Goal: Find specific fact: Find specific fact

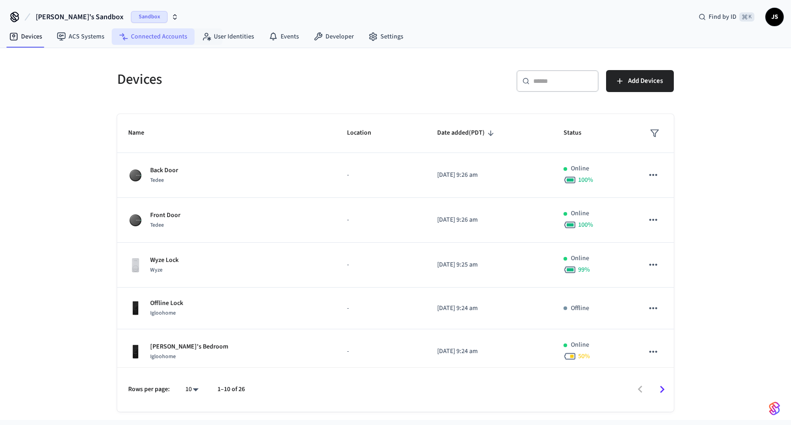
click at [158, 35] on link "Connected Accounts" at bounding box center [153, 36] width 83 height 16
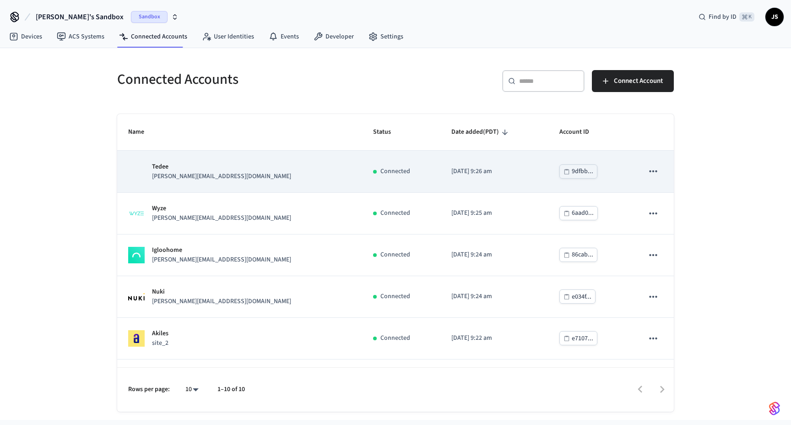
click at [197, 176] on p "[PERSON_NAME][EMAIL_ADDRESS][DOMAIN_NAME]" at bounding box center [221, 177] width 139 height 10
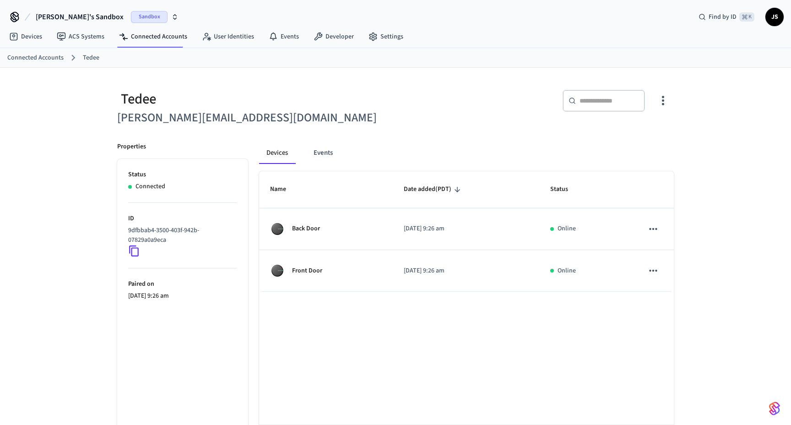
click at [134, 251] on icon at bounding box center [134, 251] width 12 height 12
click at [143, 237] on p "9dfbbab4-3500-403f-942b-07829a0a9eca" at bounding box center [180, 235] width 105 height 19
click at [134, 254] on icon at bounding box center [134, 251] width 12 height 12
drag, startPoint x: 168, startPoint y: 244, endPoint x: 127, endPoint y: 231, distance: 42.4
click at [127, 231] on ul "Status Connected ID 9dfbbab4-3500-403f-942b-07829a0a9eca Paired on [DATE] 9:26 …" at bounding box center [182, 314] width 131 height 310
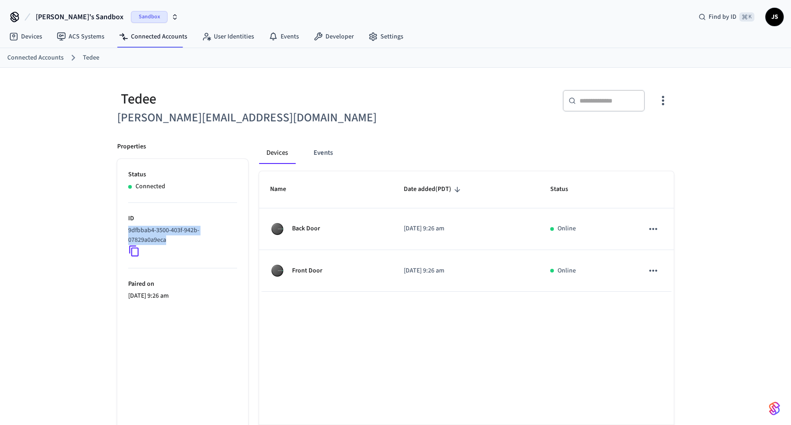
copy p "9dfbbab4-3500-403f-942b-07829a0a9eca"
